Goal: Communication & Community: Answer question/provide support

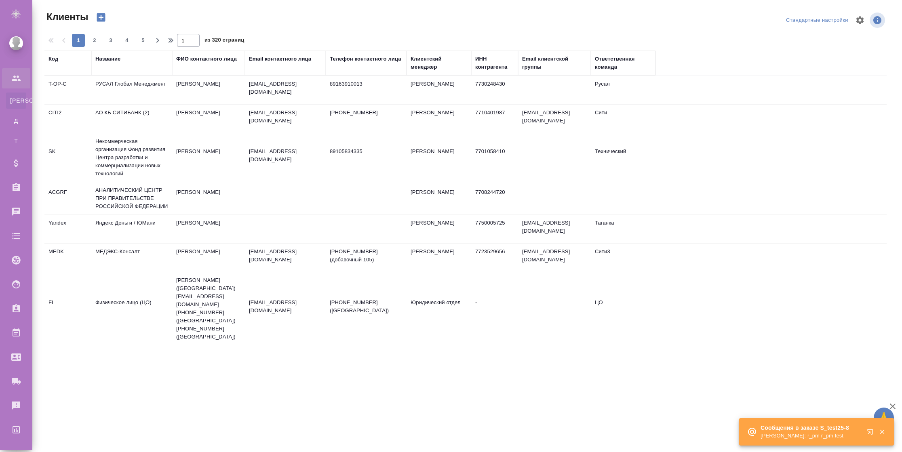
select select "RU"
click at [777, 435] on p "Semenets Irina: r_pm r_pm test" at bounding box center [810, 436] width 101 height 8
click at [868, 431] on icon "button" at bounding box center [872, 434] width 10 height 10
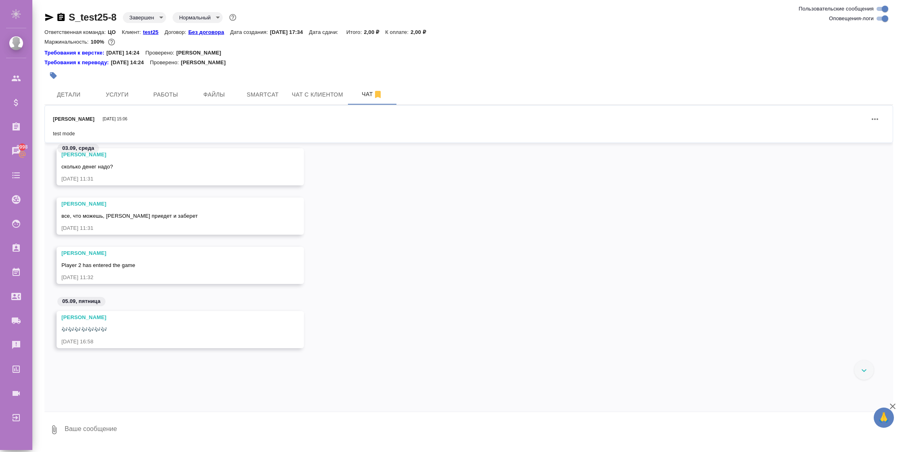
scroll to position [3357, 0]
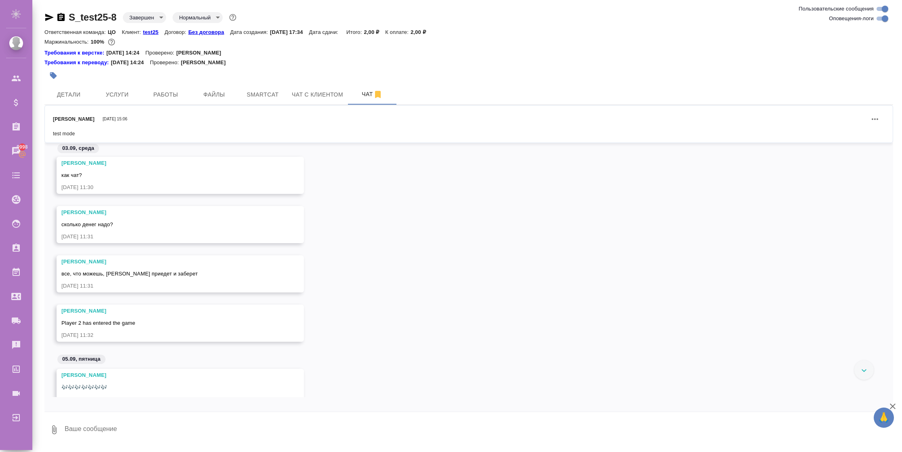
click at [187, 121] on div "Чепелев Михаил 11.09.25, 15:06" at bounding box center [469, 118] width 832 height 19
click at [874, 124] on icon "Действия" at bounding box center [875, 119] width 10 height 10
click at [844, 128] on button "Посмотреть в чате" at bounding box center [823, 128] width 84 height 16
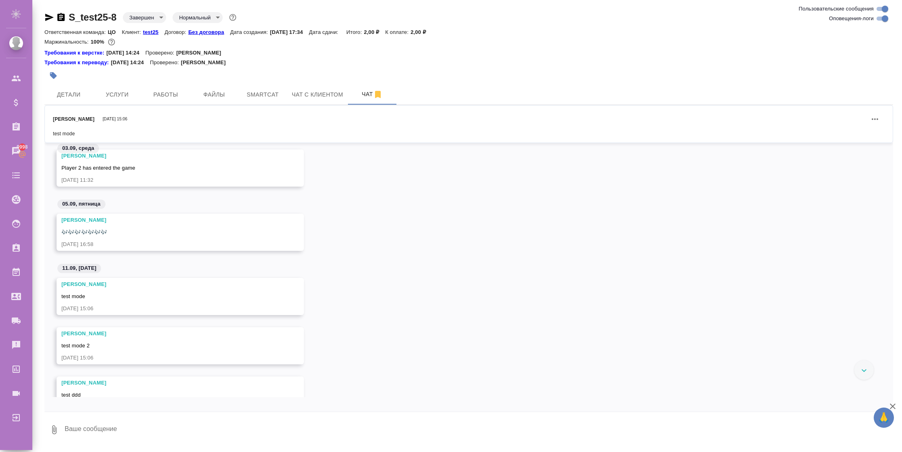
scroll to position [3544, 0]
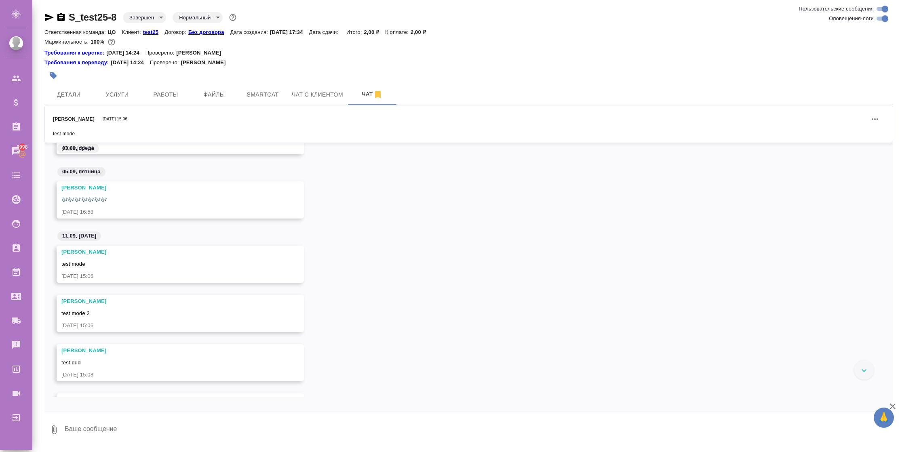
click at [868, 120] on button "Действия" at bounding box center [874, 118] width 19 height 19
click at [831, 114] on button "Открепить сообщение" at bounding box center [823, 112] width 84 height 16
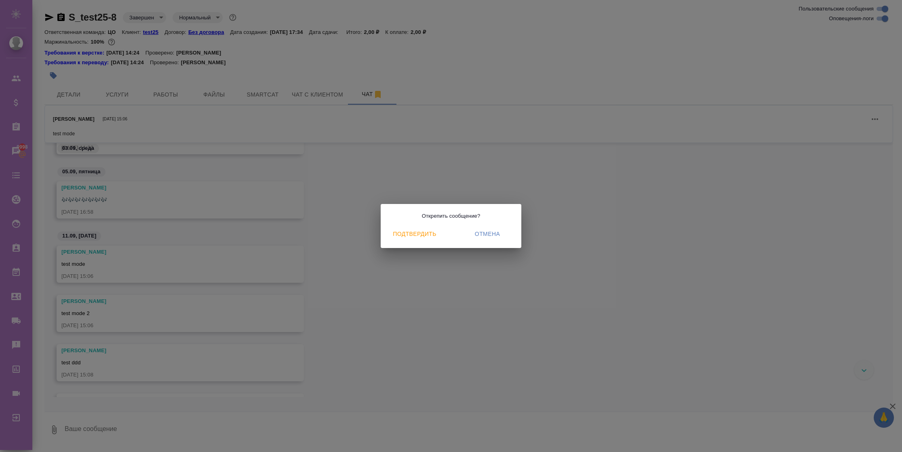
click at [403, 232] on span "Подтвердить" at bounding box center [415, 234] width 42 height 10
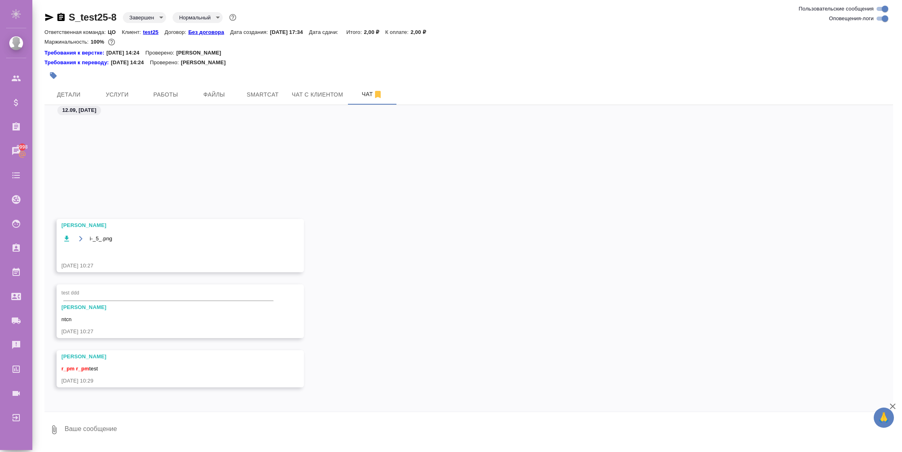
scroll to position [4100, 0]
click at [888, 420] on span "🙏" at bounding box center [884, 417] width 14 height 17
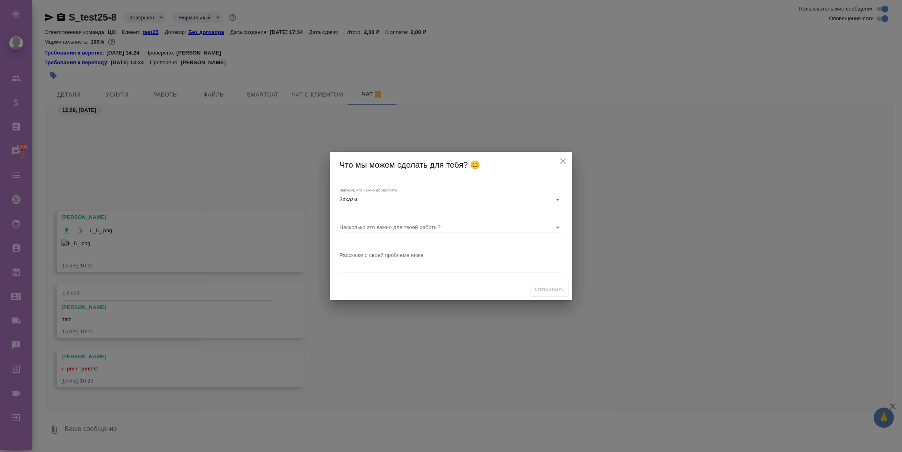
click at [562, 158] on icon "close" at bounding box center [563, 161] width 10 height 10
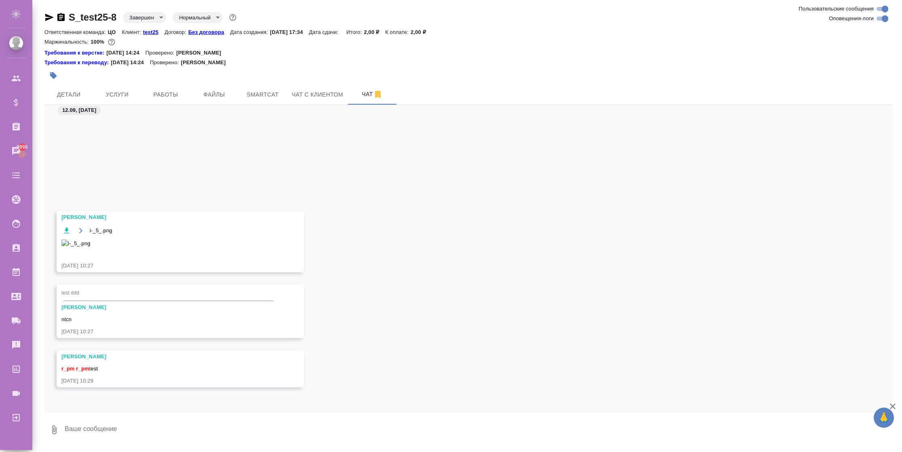
click at [889, 407] on icon "button" at bounding box center [893, 407] width 10 height 10
click at [179, 432] on textarea at bounding box center [478, 429] width 829 height 27
paste textarea "[URL][DOMAIN_NAME]"
type textarea "[URL][DOMAIN_NAME]"
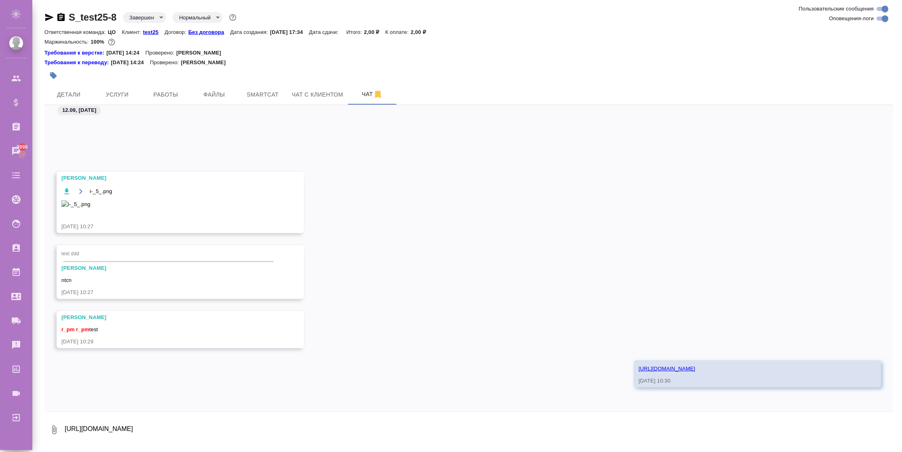
scroll to position [4139, 0]
click at [672, 367] on link "[URL][DOMAIN_NAME]" at bounding box center [666, 369] width 57 height 6
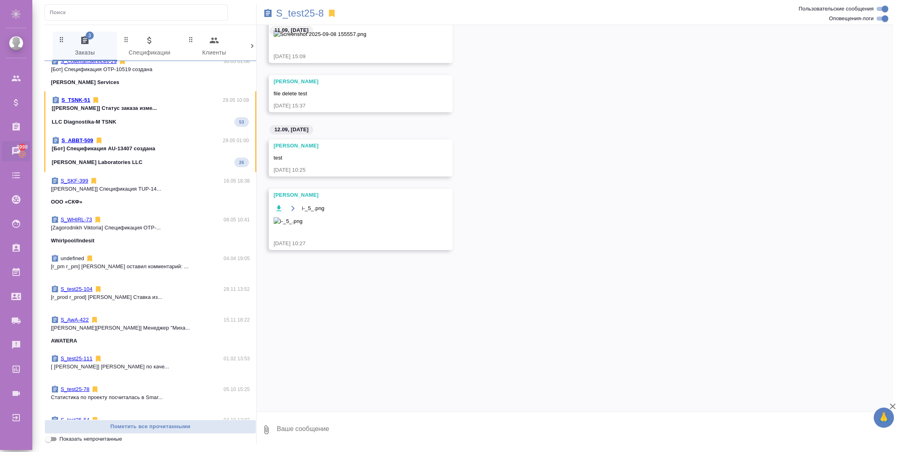
scroll to position [303, 0]
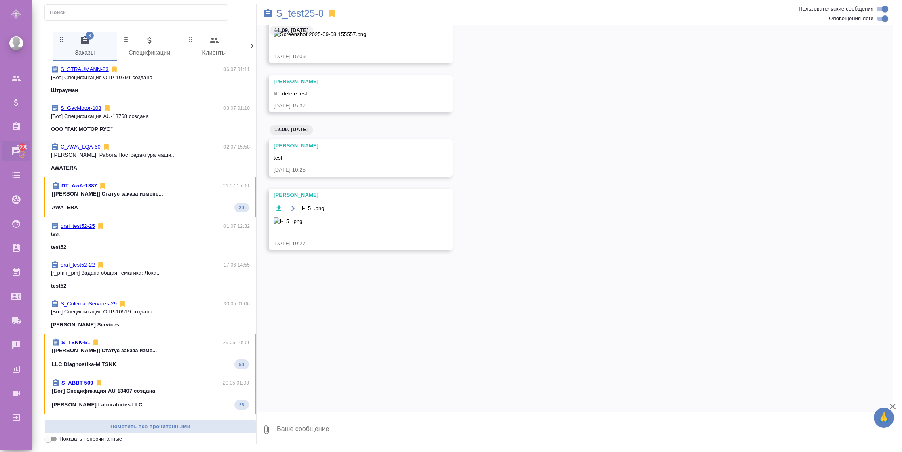
click at [100, 282] on div "test52" at bounding box center [150, 286] width 199 height 8
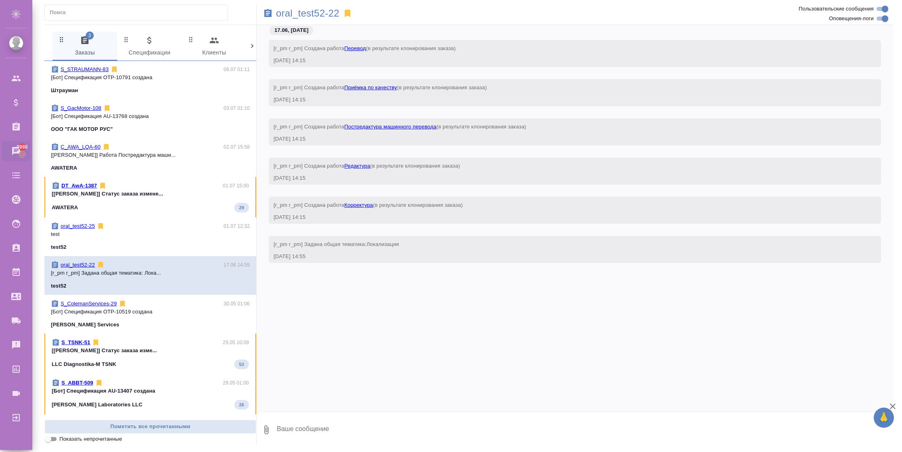
scroll to position [0, 0]
click at [108, 322] on div "[PERSON_NAME] Services" at bounding box center [150, 325] width 199 height 8
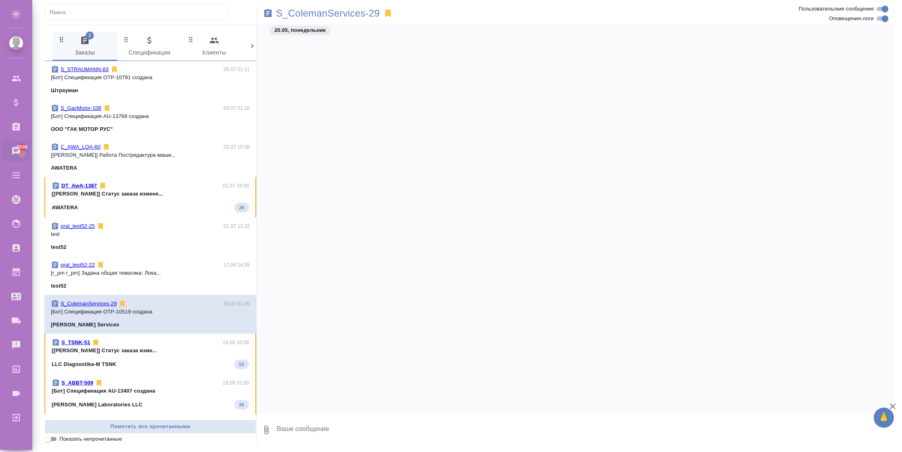
scroll to position [7509, 0]
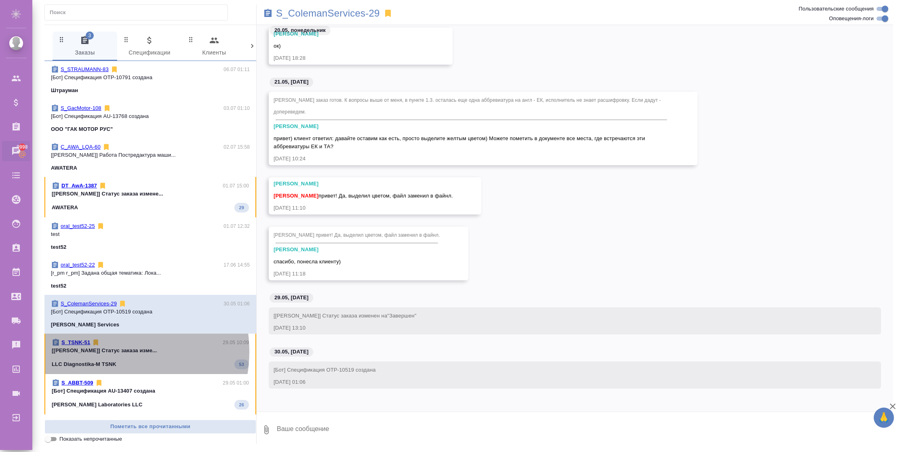
click at [109, 351] on p "[[PERSON_NAME]] Статус заказа изме..." at bounding box center [150, 351] width 197 height 8
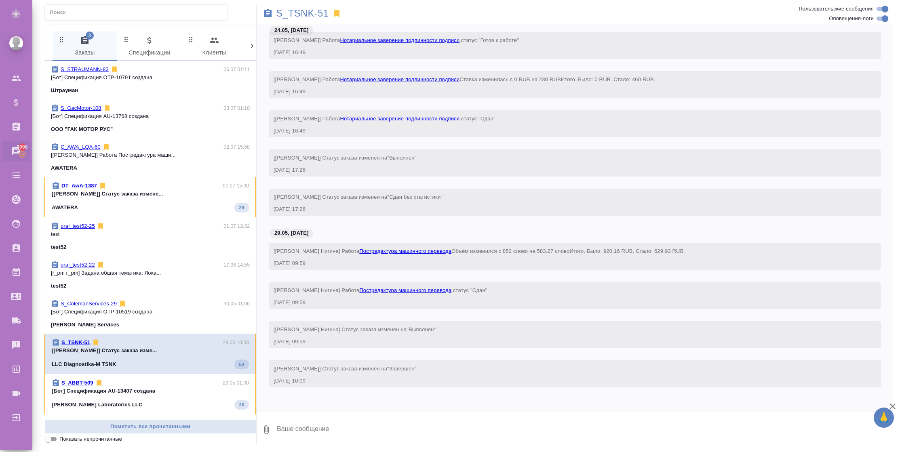
scroll to position [424, 0]
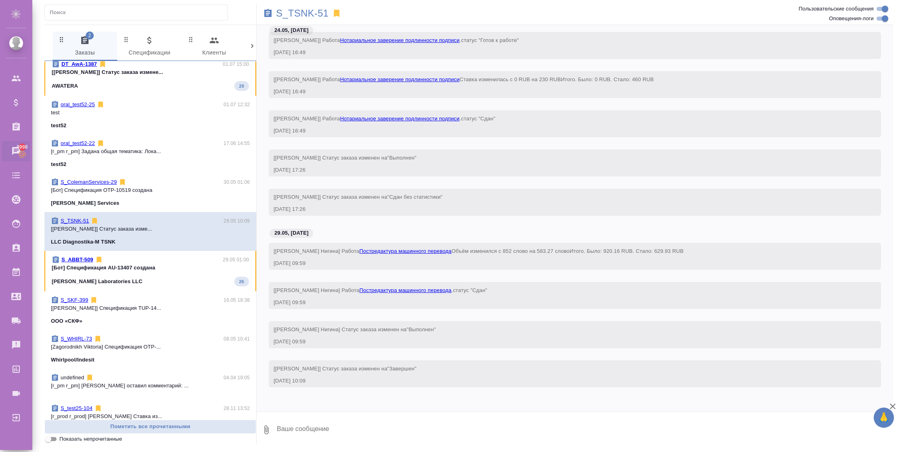
click at [113, 278] on p "[PERSON_NAME] Laboratories LLC" at bounding box center [97, 282] width 91 height 8
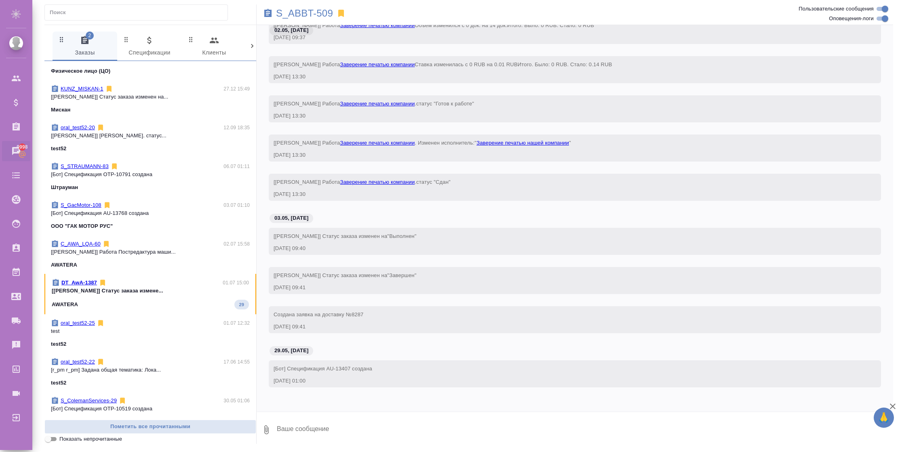
scroll to position [0, 0]
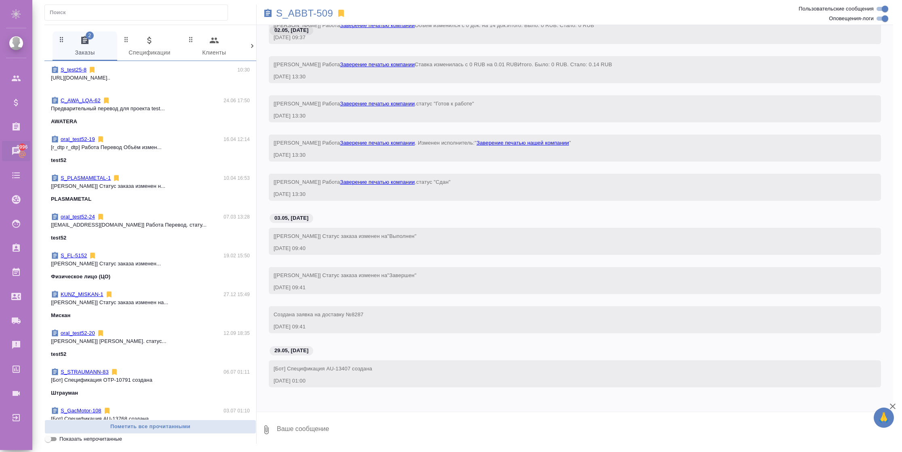
click at [137, 80] on p "[URL][DOMAIN_NAME].." at bounding box center [150, 78] width 199 height 8
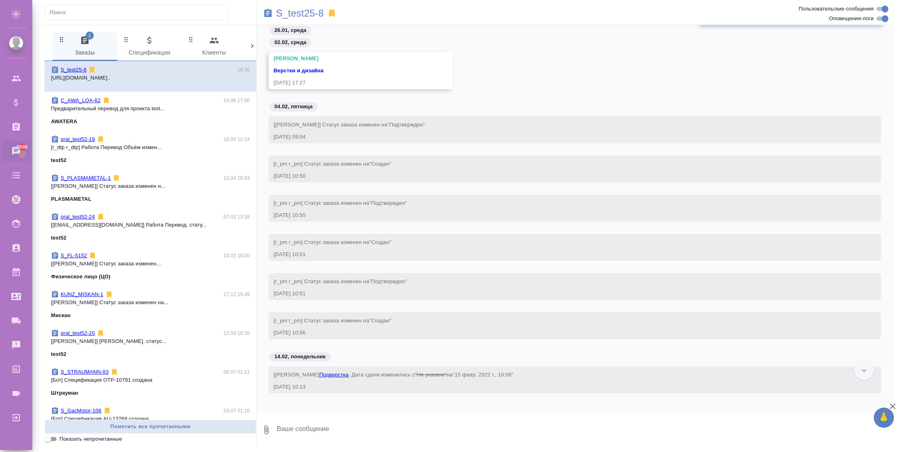
scroll to position [62, 0]
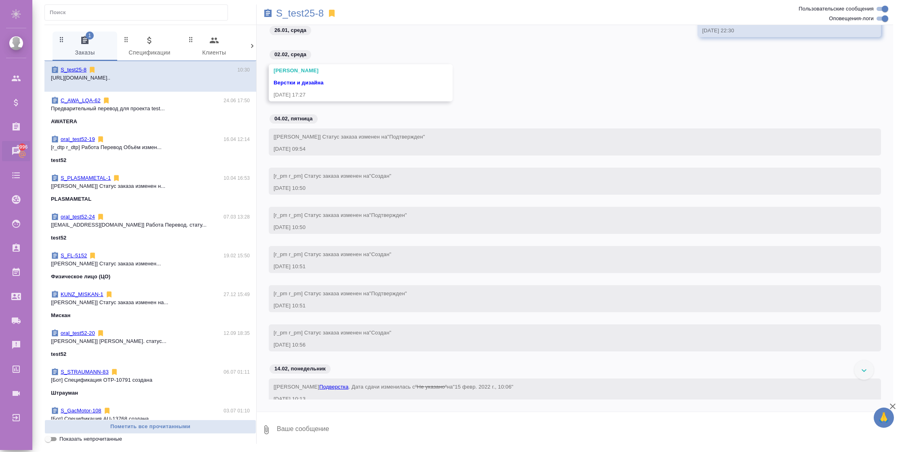
click at [310, 85] on span "Верстки и дизайна" at bounding box center [299, 83] width 50 height 6
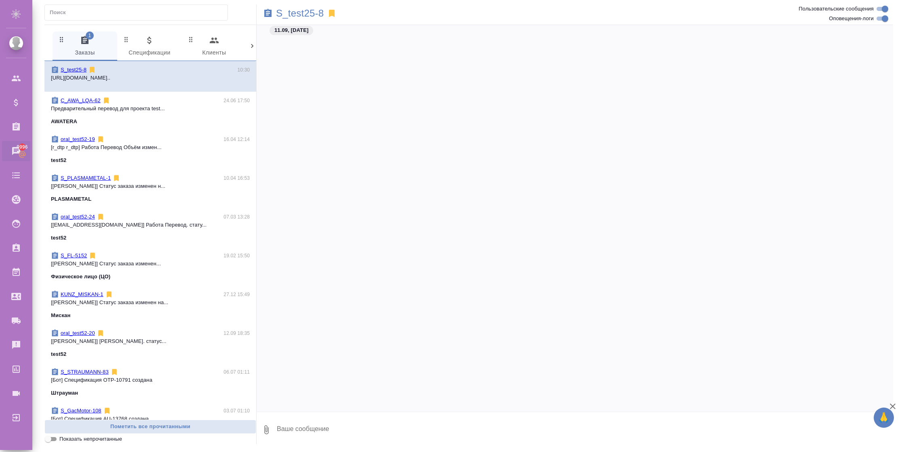
scroll to position [3080, 0]
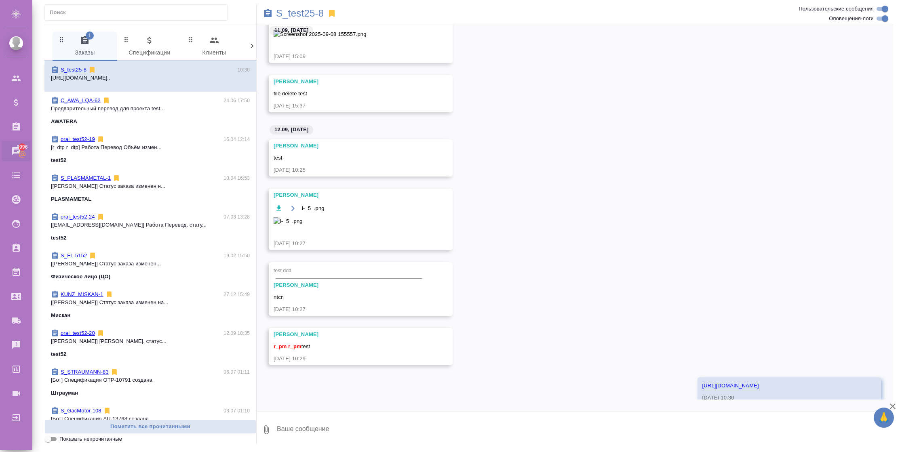
click at [281, 431] on textarea at bounding box center [584, 429] width 617 height 27
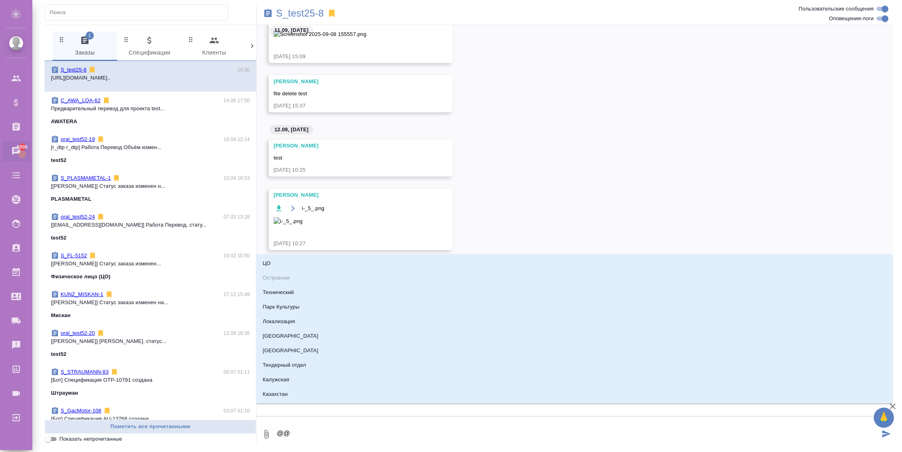
click at [302, 265] on li "ЦО" at bounding box center [574, 263] width 636 height 15
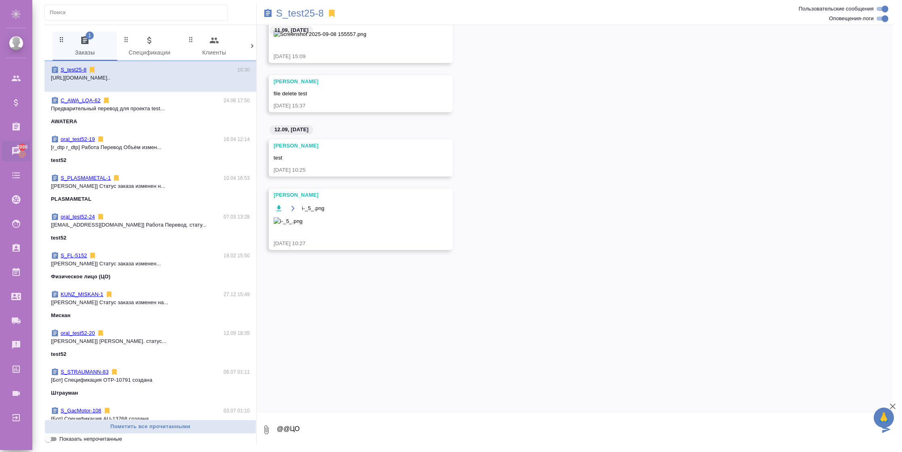
type textarea "@@ЦО"
click at [884, 433] on icon "submit" at bounding box center [886, 429] width 8 height 7
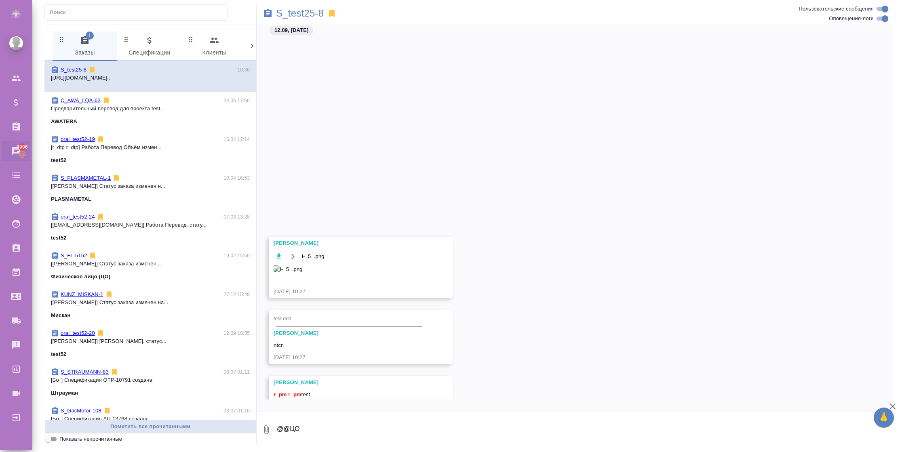
scroll to position [3291, 0]
